Goal: Task Accomplishment & Management: Manage account settings

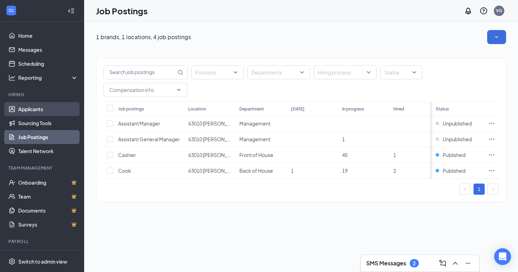
click at [38, 109] on link "Applicants" at bounding box center [48, 109] width 60 height 14
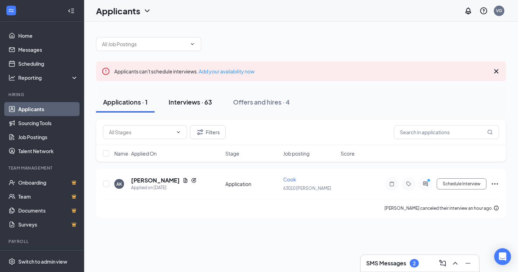
click at [200, 103] on div "Interviews · 63" at bounding box center [189, 102] width 43 height 9
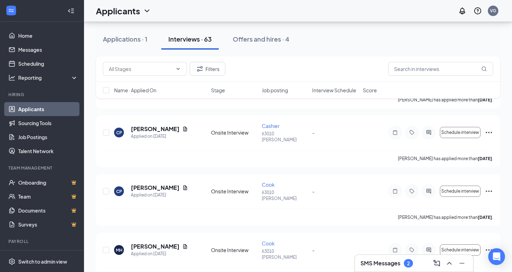
scroll to position [358, 0]
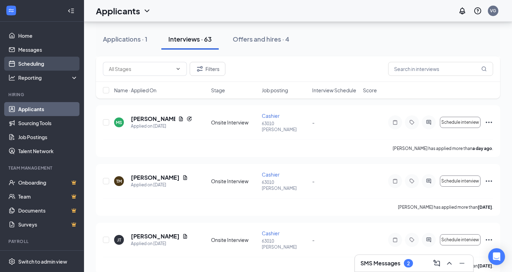
click at [28, 62] on link "Scheduling" at bounding box center [48, 64] width 60 height 14
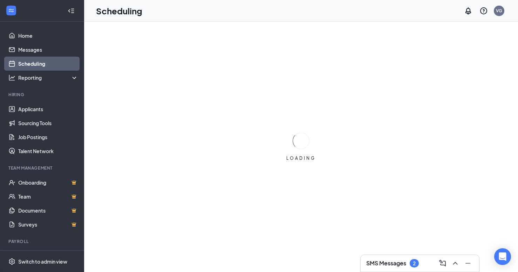
click at [395, 260] on div "SMS Messages 2" at bounding box center [392, 264] width 53 height 8
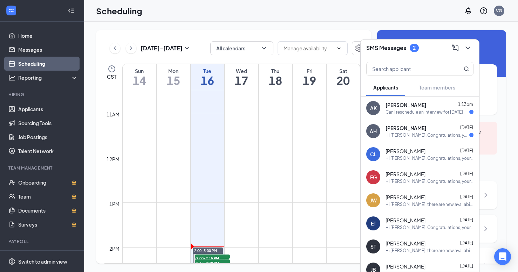
scroll to position [573, 0]
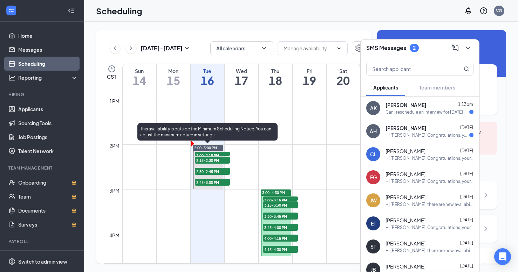
click at [213, 152] on span "2:00-2:15 PM" at bounding box center [212, 155] width 35 height 7
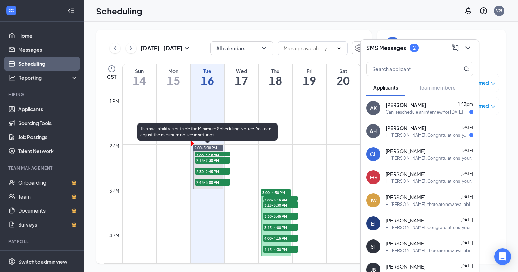
click at [214, 154] on span "2:00-2:15 PM" at bounding box center [212, 155] width 35 height 7
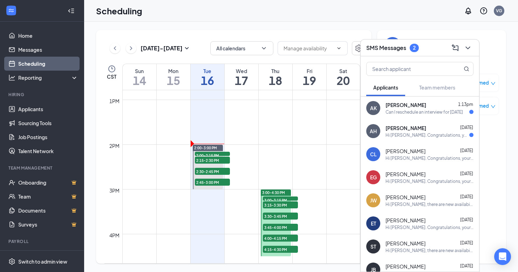
click at [498, 30] on div "[DATE] - [DATE] All calendars CST Sun 14 Mon 15 Tue 16 Wed 17 Thu 18 Fri 19 Sat…" at bounding box center [301, 147] width 434 height 251
click at [466, 50] on icon "ChevronDown" at bounding box center [467, 48] width 8 height 8
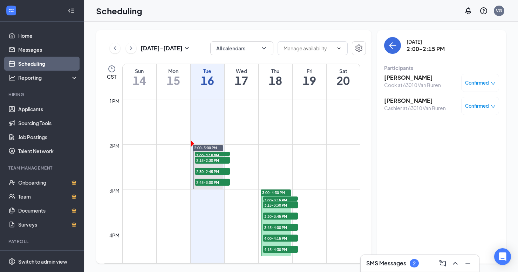
click at [413, 76] on h3 "[PERSON_NAME]" at bounding box center [412, 78] width 57 height 8
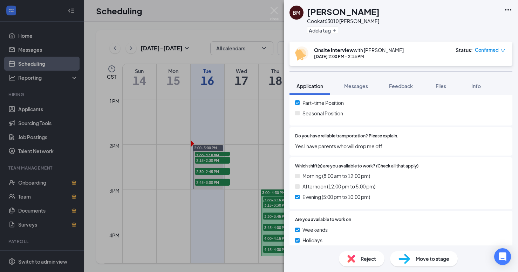
scroll to position [354, 0]
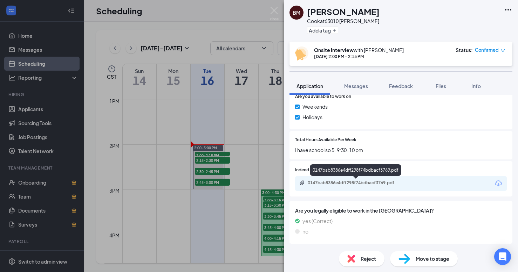
click at [337, 182] on div "0147bab8386e4dff298f74bdbacf3769.pdf" at bounding box center [357, 183] width 98 height 6
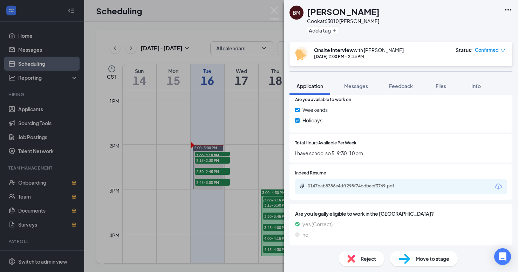
click at [236, 4] on div "[PERSON_NAME] Cook at 63010 [PERSON_NAME] Add a tag Onsite Interview with [PERS…" at bounding box center [259, 136] width 518 height 272
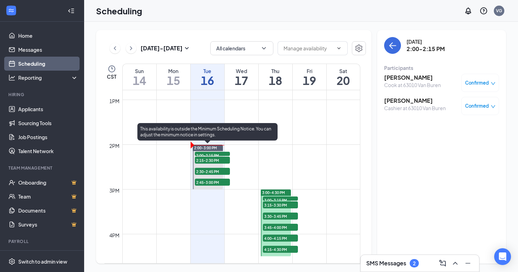
click at [222, 152] on span "2:00-2:15 PM" at bounding box center [212, 155] width 35 height 7
click at [223, 153] on span "2:00-2:15 PM" at bounding box center [212, 155] width 35 height 7
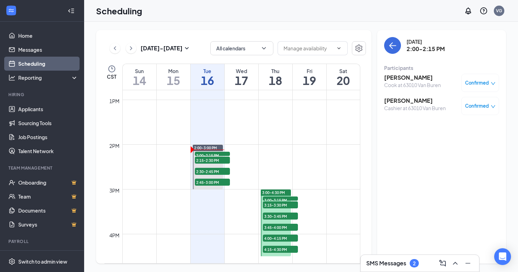
click at [405, 261] on h3 "SMS Messages" at bounding box center [386, 264] width 40 height 8
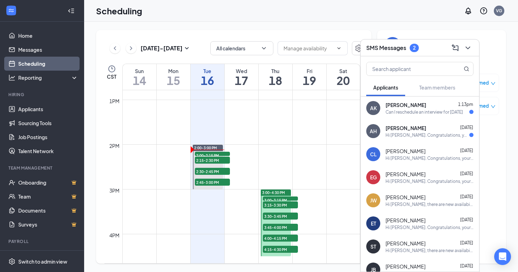
click at [425, 140] on div "AH [PERSON_NAME] [DATE] Hi [PERSON_NAME]. Congratulations, your onsite intervie…" at bounding box center [419, 131] width 118 height 23
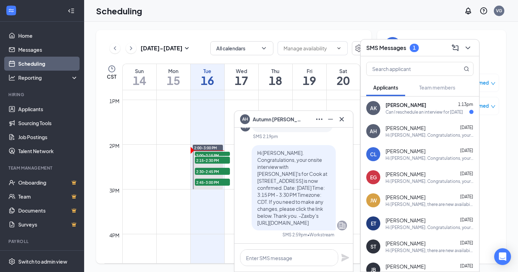
click at [404, 116] on div "AK [PERSON_NAME] 1:13pm Can I reschedule an interview for [DATE]" at bounding box center [419, 108] width 118 height 23
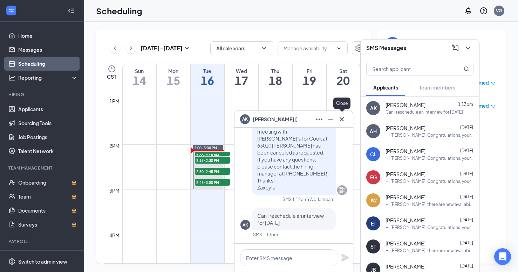
click at [341, 121] on icon "Cross" at bounding box center [341, 119] width 8 height 8
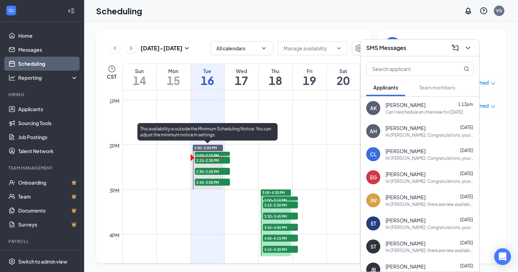
click at [221, 159] on span "2:15-2:30 PM" at bounding box center [212, 160] width 35 height 7
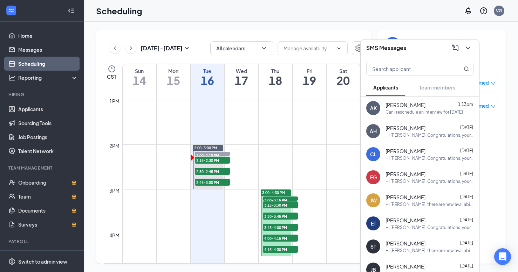
click at [424, 12] on div "Scheduling VG" at bounding box center [301, 11] width 434 height 22
click at [469, 50] on icon "ChevronDown" at bounding box center [467, 48] width 8 height 8
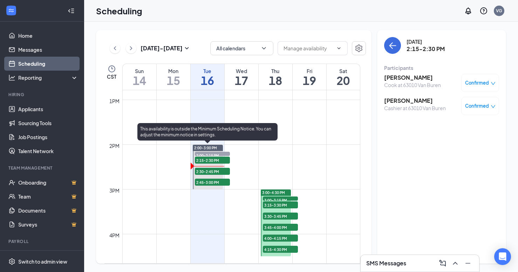
click at [214, 170] on span "2:30-2:45 PM" at bounding box center [212, 171] width 35 height 7
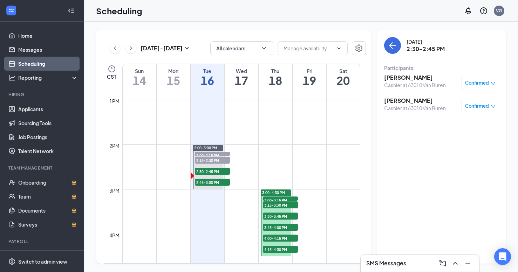
click at [492, 84] on icon "down" at bounding box center [493, 83] width 4 height 3
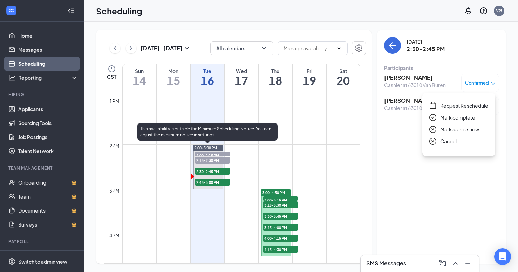
click at [213, 185] on span "2:45-3:00 PM" at bounding box center [212, 182] width 35 height 7
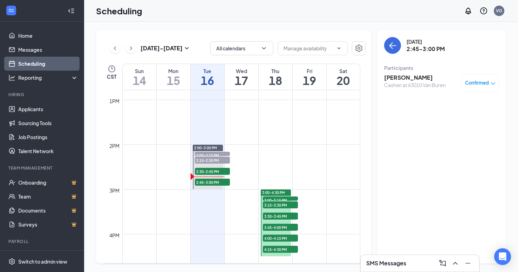
click at [281, 199] on span "3:00-3:15 PM" at bounding box center [280, 200] width 35 height 7
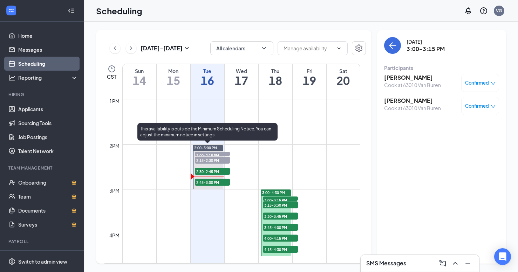
click at [220, 181] on span "2:45-3:00 PM" at bounding box center [212, 182] width 35 height 7
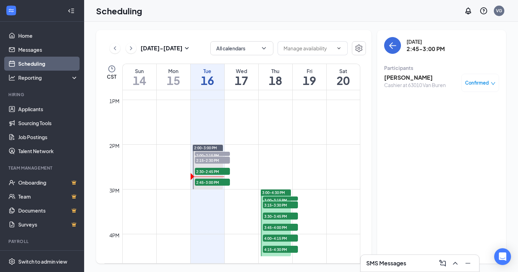
click at [281, 200] on span "3:00-3:15 PM" at bounding box center [280, 200] width 35 height 7
click at [284, 196] on div "3:00-3:15 PM 2" at bounding box center [280, 199] width 36 height 6
click at [283, 193] on span "3:00-4:30 PM" at bounding box center [273, 193] width 23 height 5
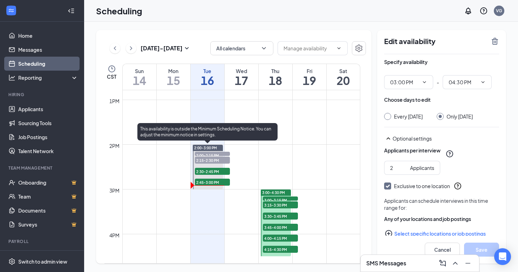
click at [220, 171] on span "2:30-2:45 PM" at bounding box center [212, 171] width 35 height 7
